Goal: Information Seeking & Learning: Learn about a topic

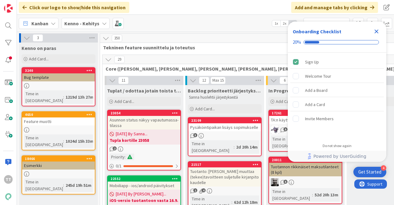
click at [379, 32] on icon "Close Checklist" at bounding box center [376, 31] width 7 height 7
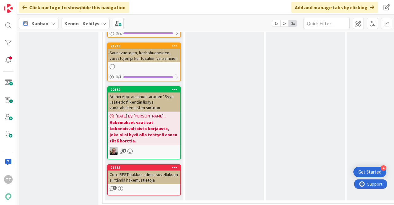
scroll to position [3914, 0]
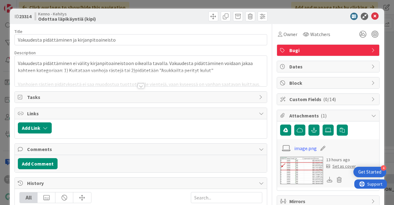
click at [139, 87] on div at bounding box center [141, 85] width 7 height 5
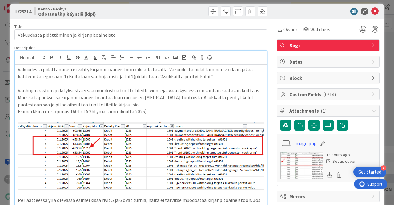
scroll to position [5, 0]
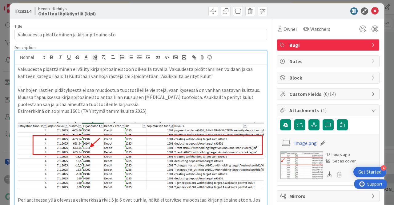
click at [136, 91] on p "Vanhojen rästien pidätyksestä ei saa muodostua tuottotileille vientejä, vaan ky…" at bounding box center [141, 97] width 246 height 21
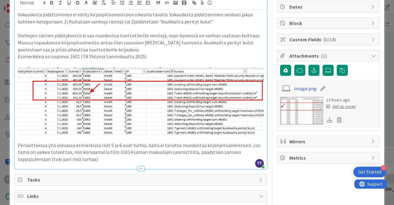
scroll to position [63, 0]
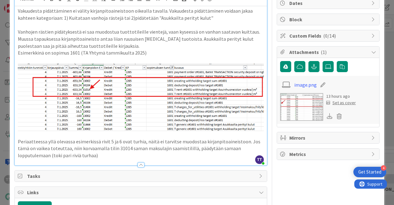
click at [106, 154] on p "Periaatteessa yllä olevassa esimerkissä rivit 5 ja 6 ovat turhia, näitä ei tarv…" at bounding box center [141, 148] width 246 height 21
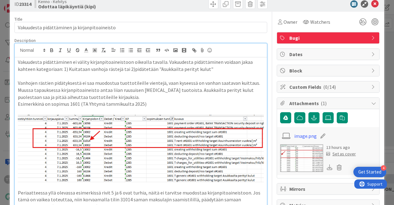
scroll to position [0, 0]
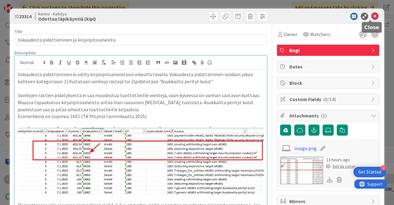
click at [371, 17] on icon at bounding box center [374, 16] width 7 height 7
